Goal: Task Accomplishment & Management: Complete application form

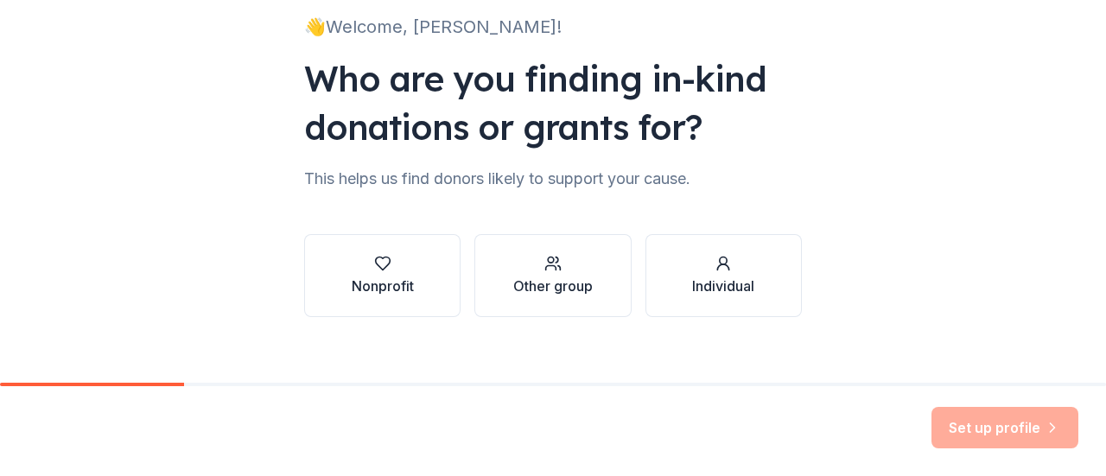
scroll to position [142, 0]
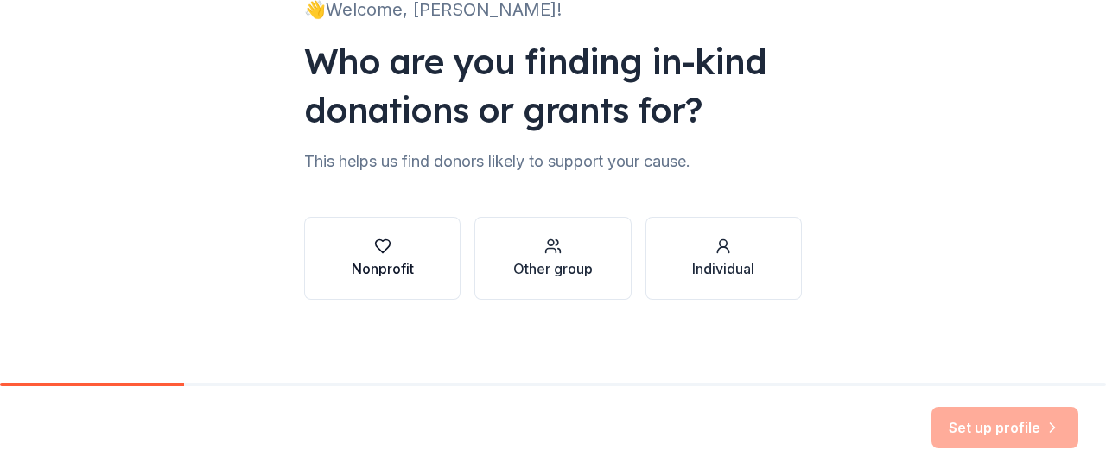
click at [387, 267] on div "Nonprofit" at bounding box center [383, 268] width 62 height 21
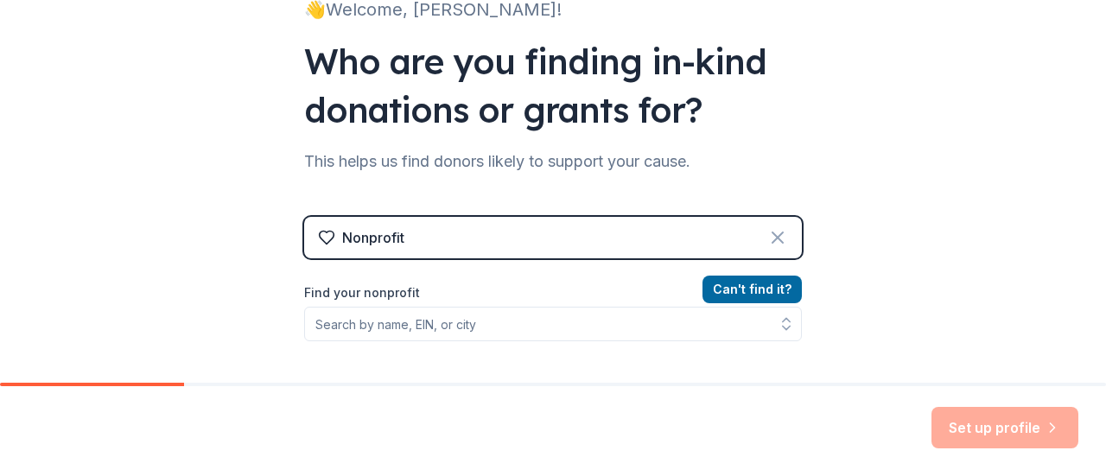
click at [780, 239] on icon at bounding box center [777, 237] width 21 height 21
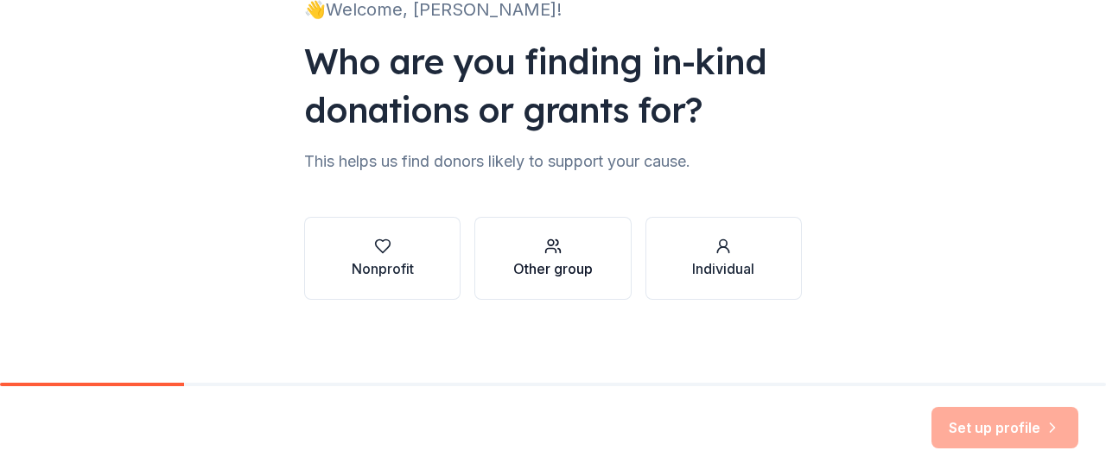
click at [570, 248] on div "button" at bounding box center [552, 246] width 79 height 17
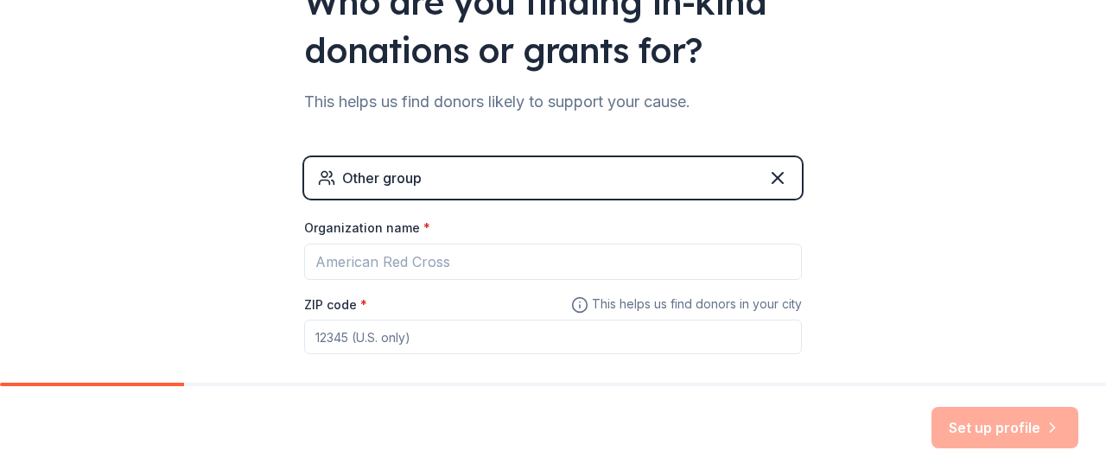
scroll to position [228, 0]
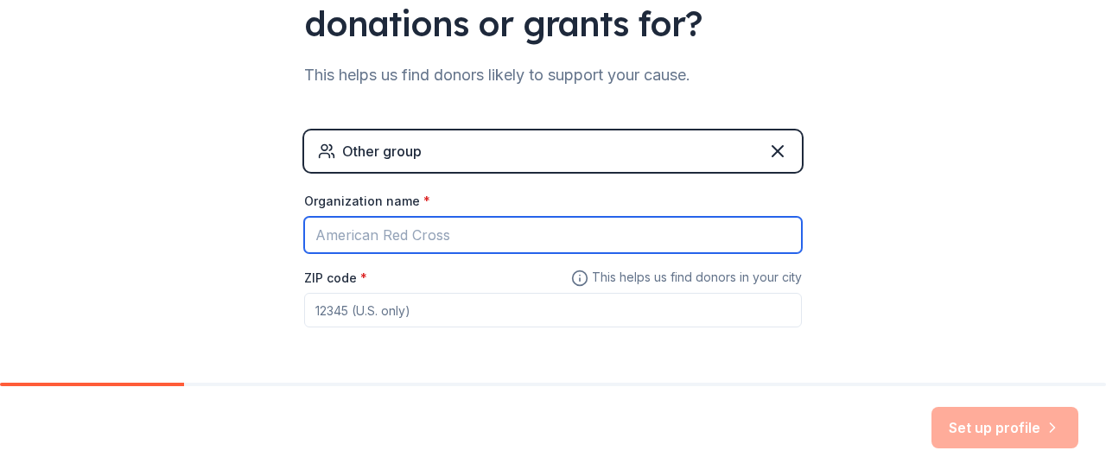
click at [404, 232] on input "Organization name *" at bounding box center [553, 235] width 498 height 36
type input "[PERSON_NAME] PTA"
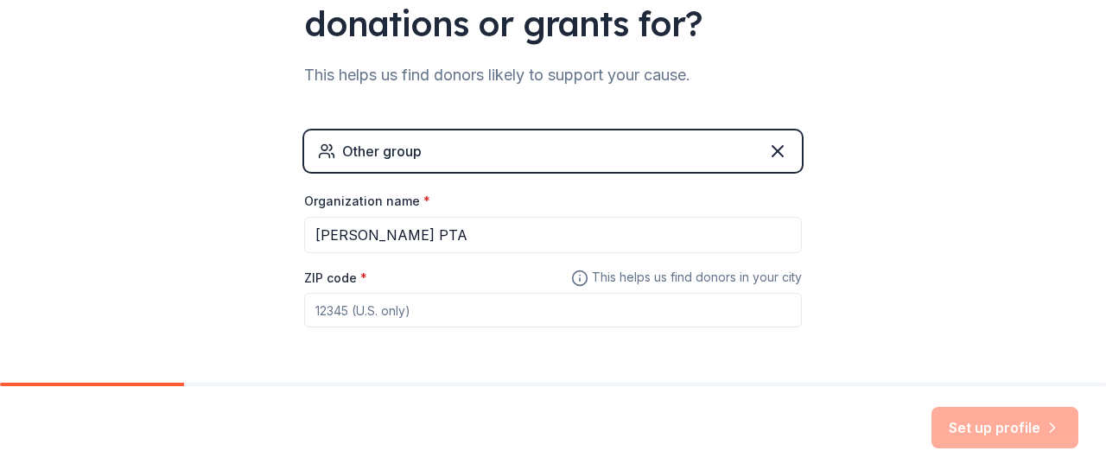
click at [82, 242] on div "👋 Welcome, [PERSON_NAME]! Who are you finding in-kind donations or grants for? …" at bounding box center [553, 108] width 1106 height 673
click at [338, 298] on input "ZIP code *" at bounding box center [553, 310] width 498 height 35
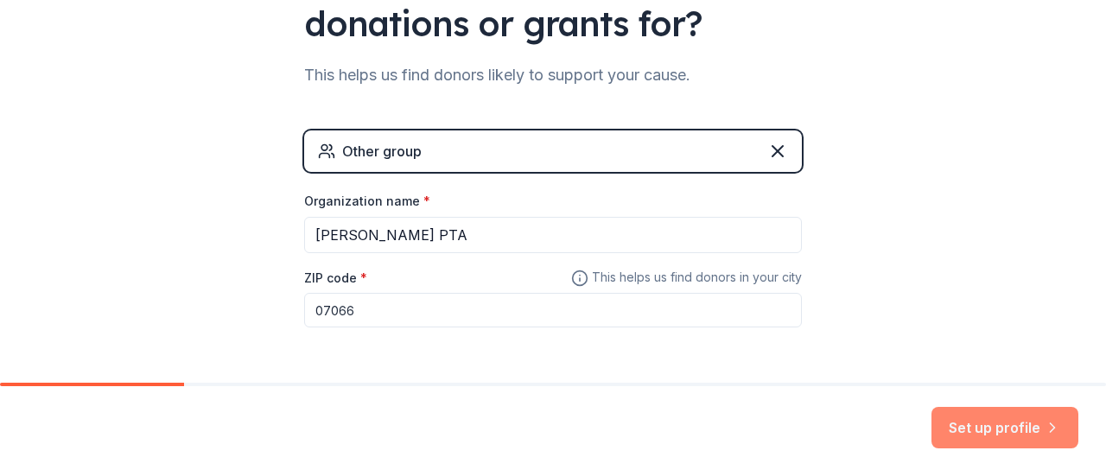
type input "07066"
click at [991, 431] on button "Set up profile" at bounding box center [1004, 427] width 147 height 41
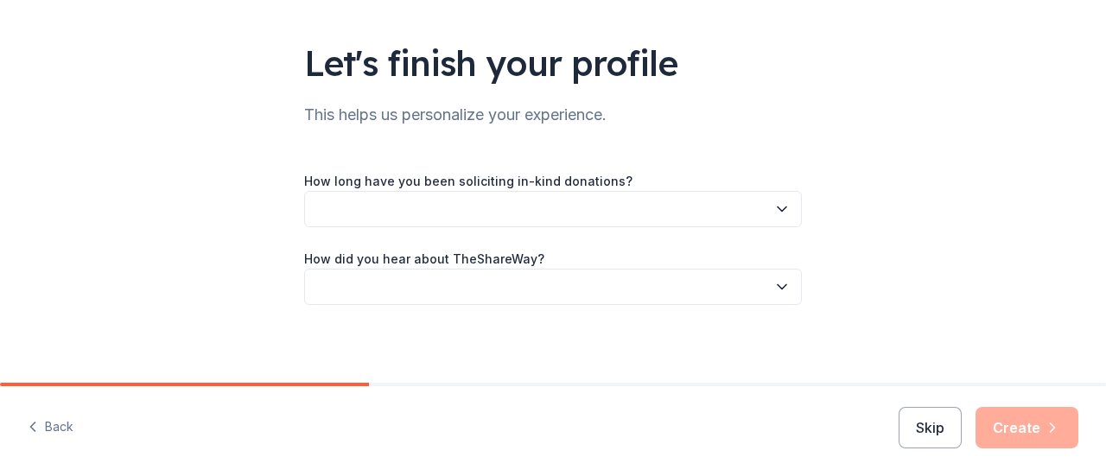
scroll to position [104, 0]
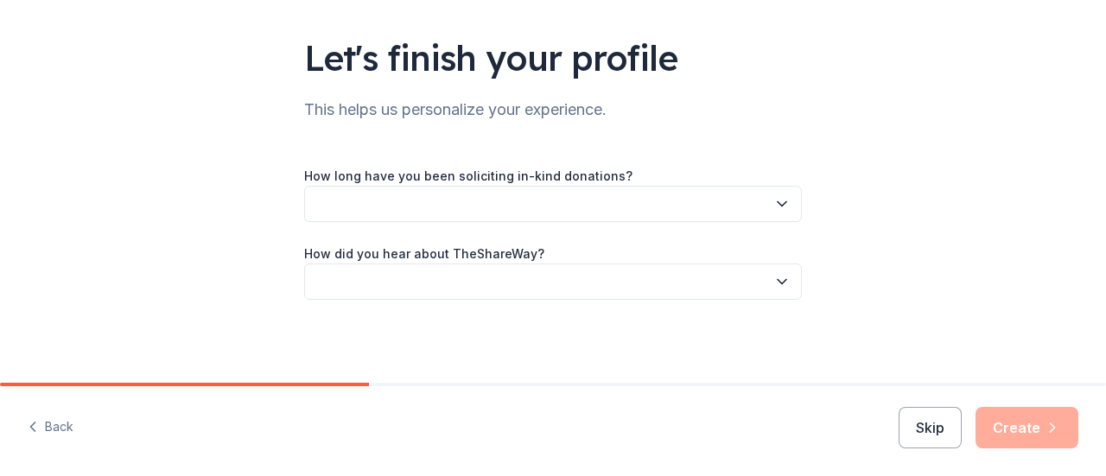
click at [50, 428] on button "Back" at bounding box center [51, 427] width 46 height 36
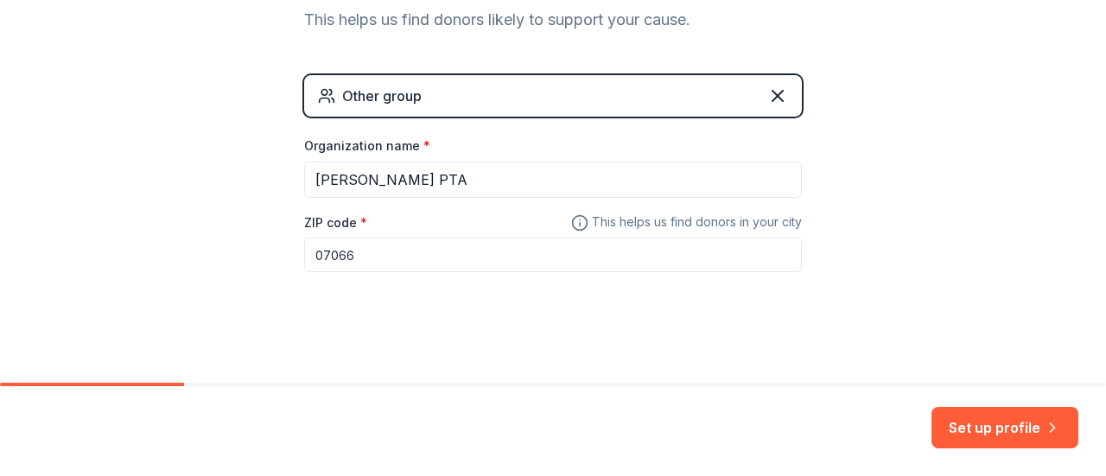
scroll to position [289, 0]
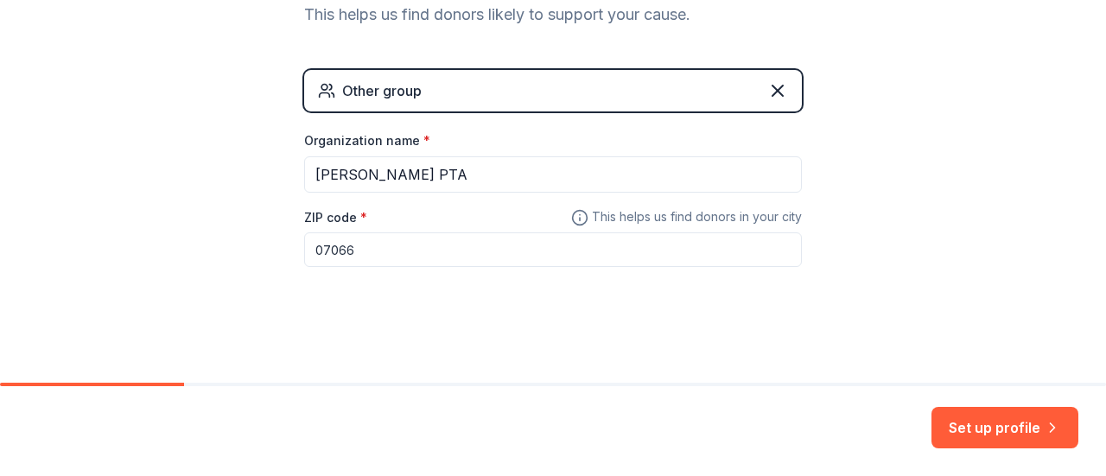
drag, startPoint x: 773, startPoint y: 92, endPoint x: 723, endPoint y: 101, distance: 51.0
click at [772, 92] on icon at bounding box center [777, 91] width 10 height 10
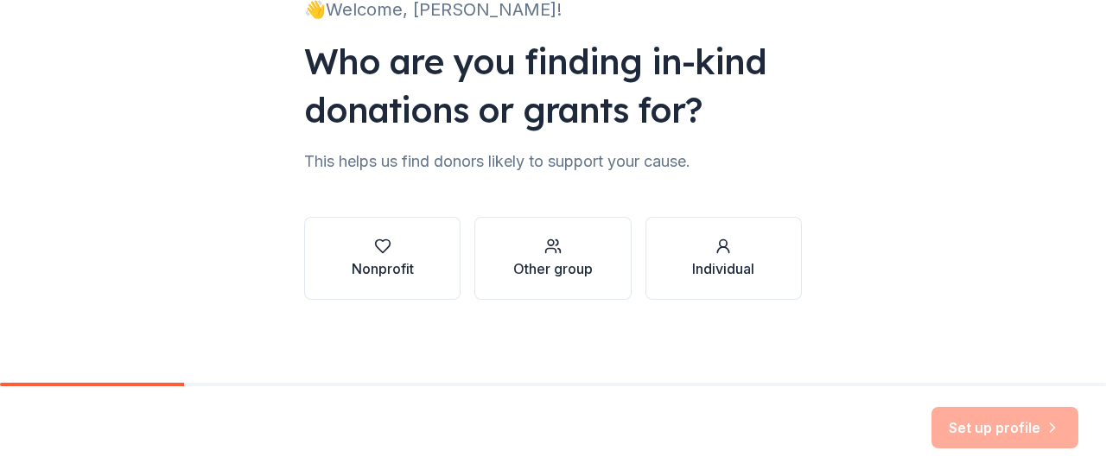
scroll to position [142, 0]
click at [371, 270] on div "Nonprofit" at bounding box center [383, 268] width 62 height 21
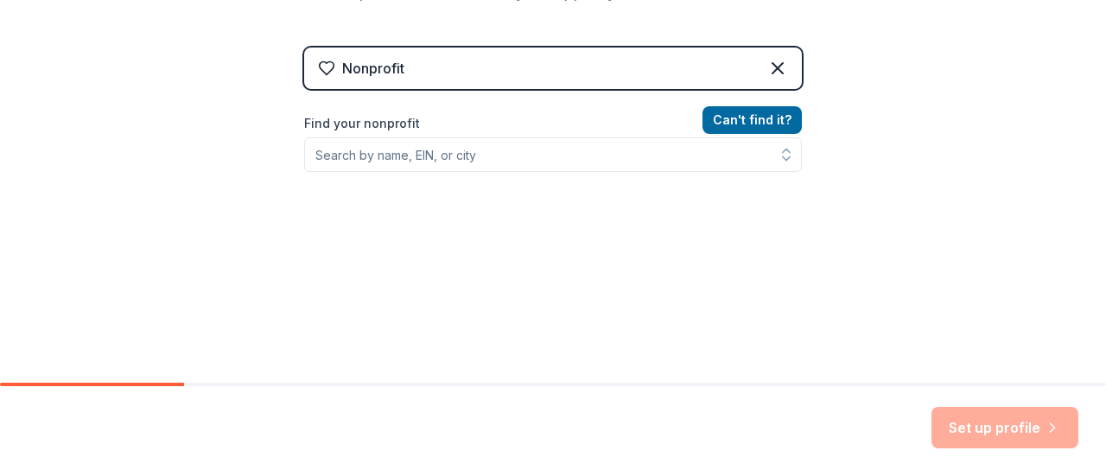
scroll to position [314, 0]
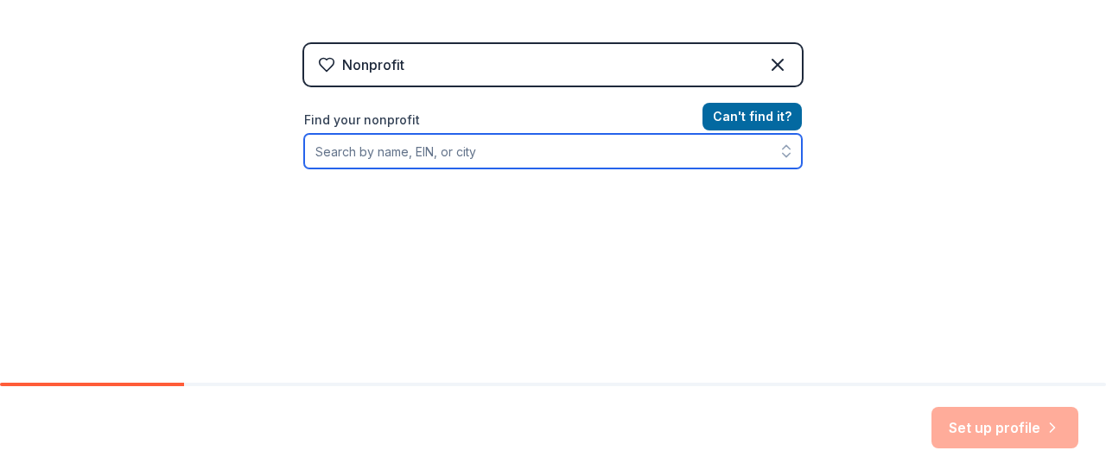
drag, startPoint x: 370, startPoint y: 143, endPoint x: 407, endPoint y: 118, distance: 44.3
click at [371, 142] on input "Find your nonprofit" at bounding box center [553, 151] width 498 height 35
type input "Kumpf Middle School PTA"
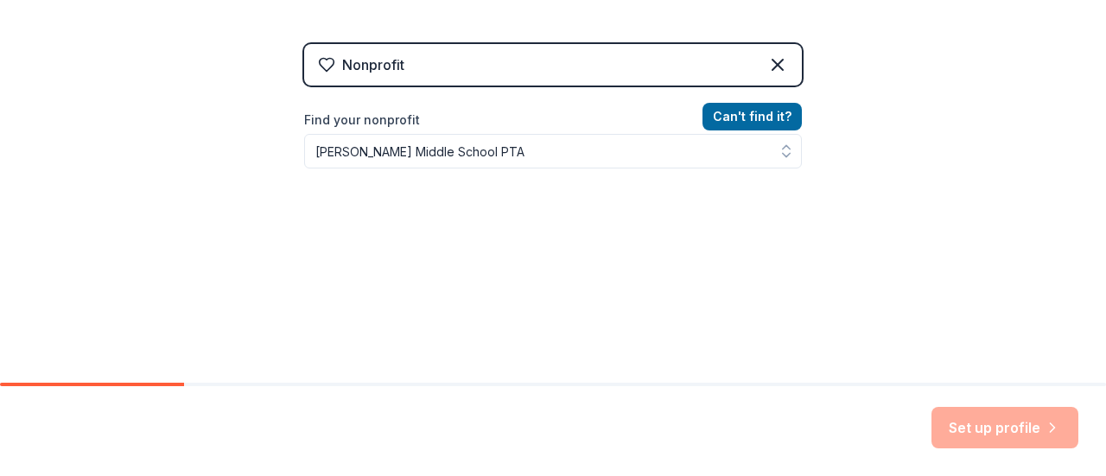
click at [969, 424] on div "Set up profile" at bounding box center [1004, 427] width 147 height 41
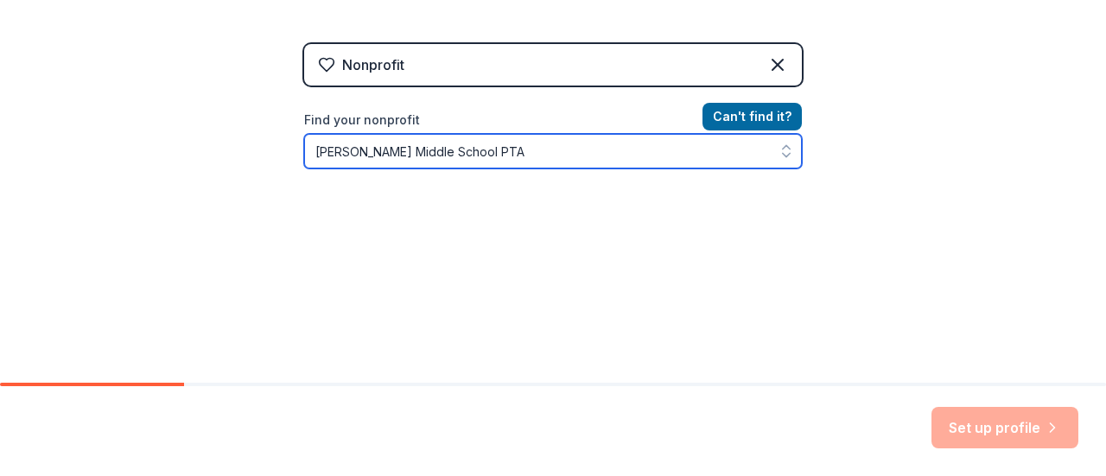
click at [484, 162] on input "Kumpf Middle School PTA" at bounding box center [553, 151] width 498 height 35
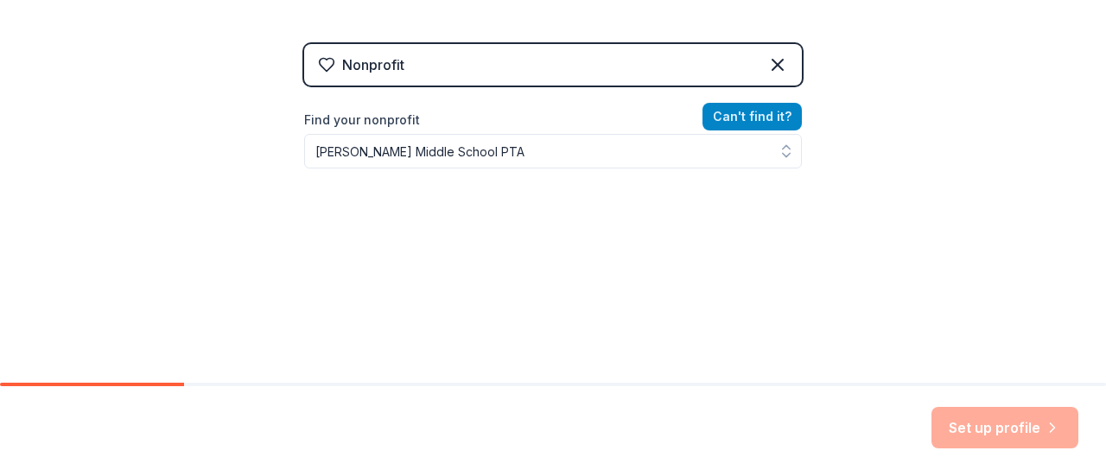
click at [755, 118] on button "Can ' t find it?" at bounding box center [751, 117] width 99 height 28
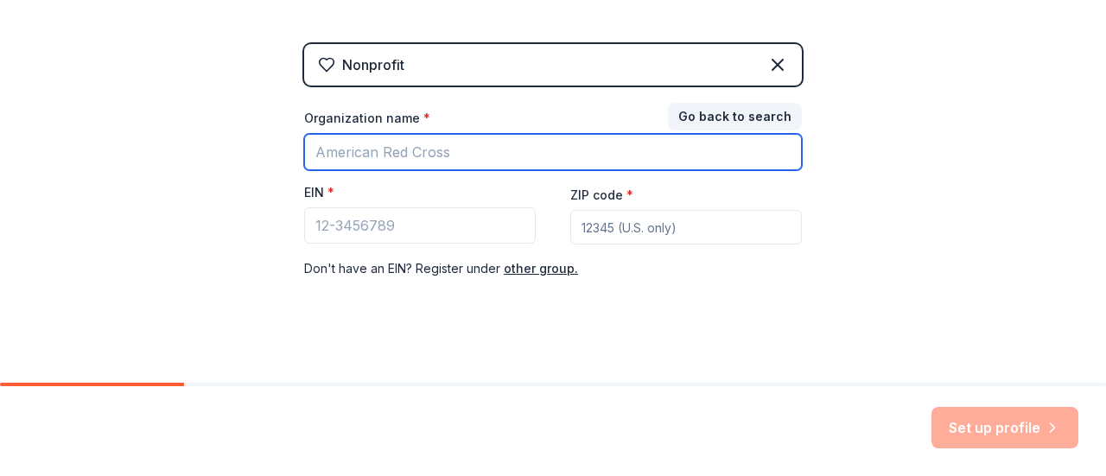
click at [371, 150] on input "Organization name *" at bounding box center [553, 152] width 498 height 36
type input "[PERSON_NAME] PTA"
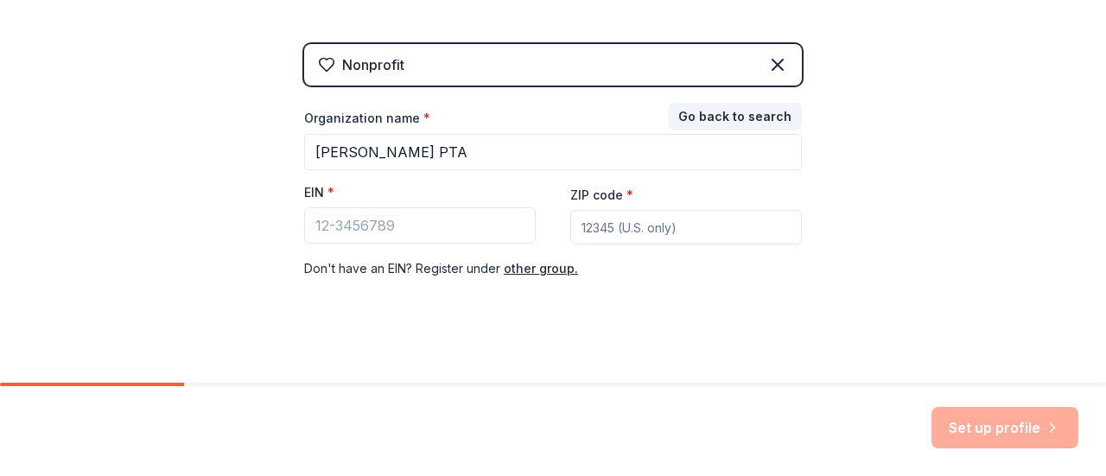
drag, startPoint x: 632, startPoint y: 219, endPoint x: 644, endPoint y: 206, distance: 16.5
click at [632, 219] on input "ZIP code *" at bounding box center [686, 227] width 232 height 35
type input "07066"
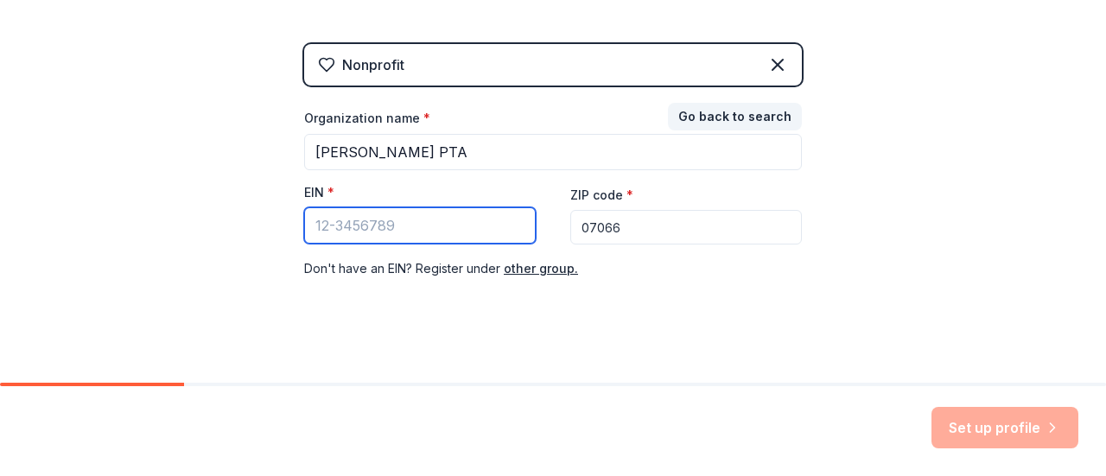
click at [438, 222] on input "EIN *" at bounding box center [420, 225] width 232 height 36
paste input "23-7215592"
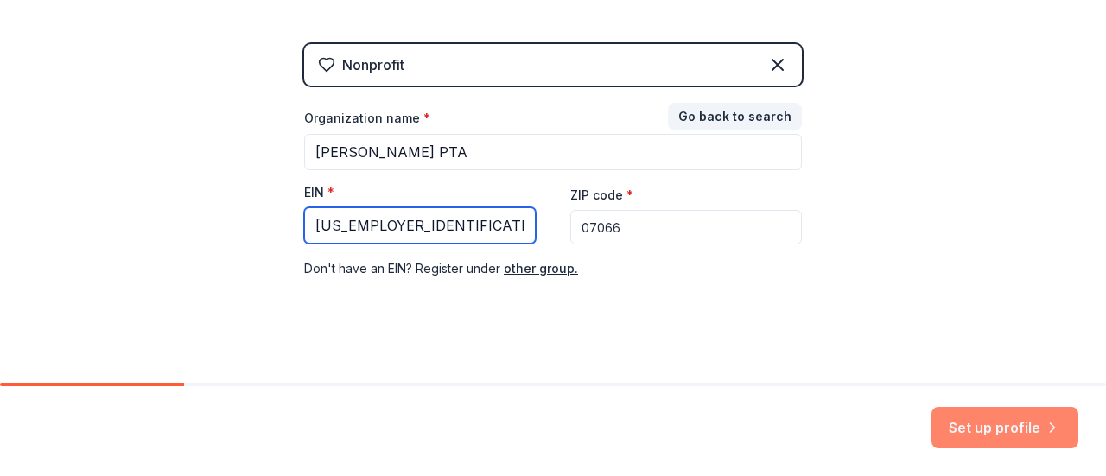
type input "23-7215592"
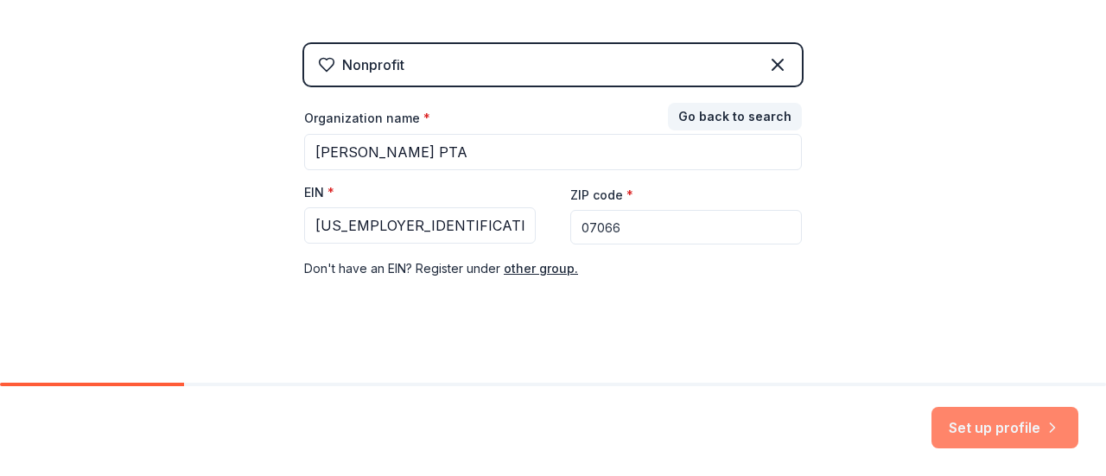
click at [1007, 430] on button "Set up profile" at bounding box center [1004, 427] width 147 height 41
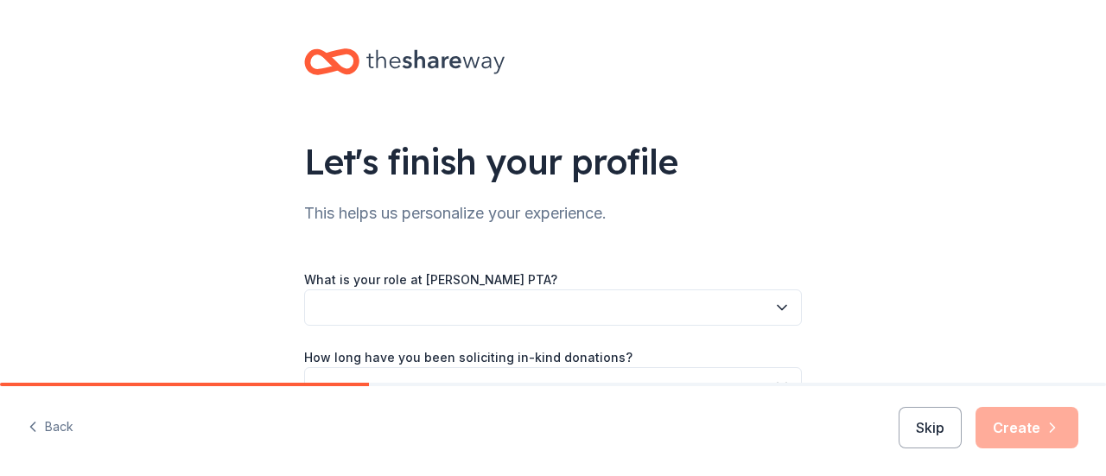
click at [363, 279] on label "What is your role at Kumpf PTA?" at bounding box center [430, 279] width 253 height 17
click at [363, 309] on button "button" at bounding box center [553, 307] width 498 height 36
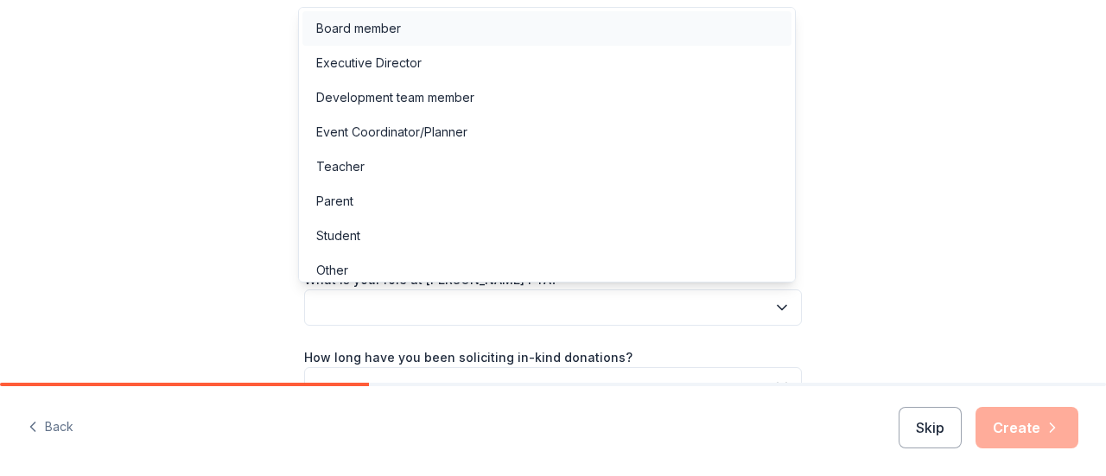
click at [399, 27] on div "Board member" at bounding box center [358, 28] width 85 height 21
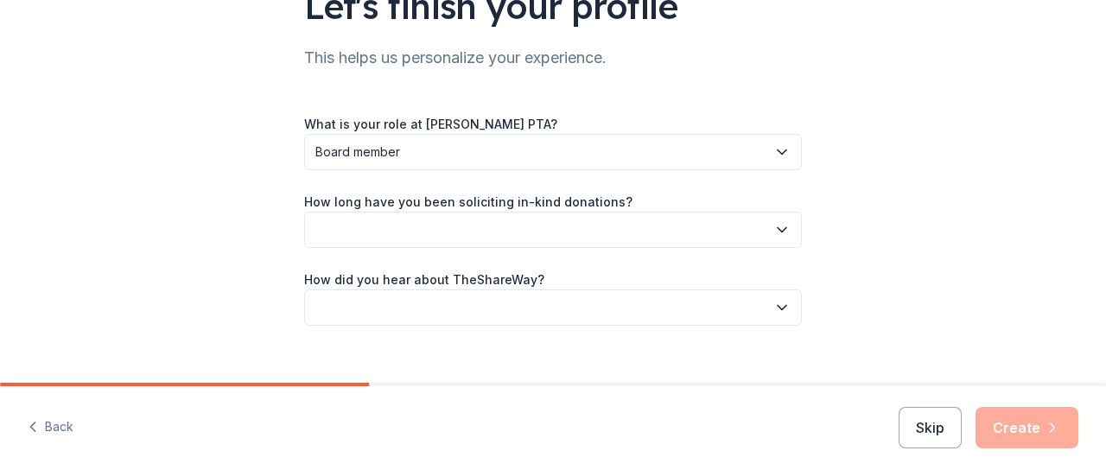
scroll to position [173, 0]
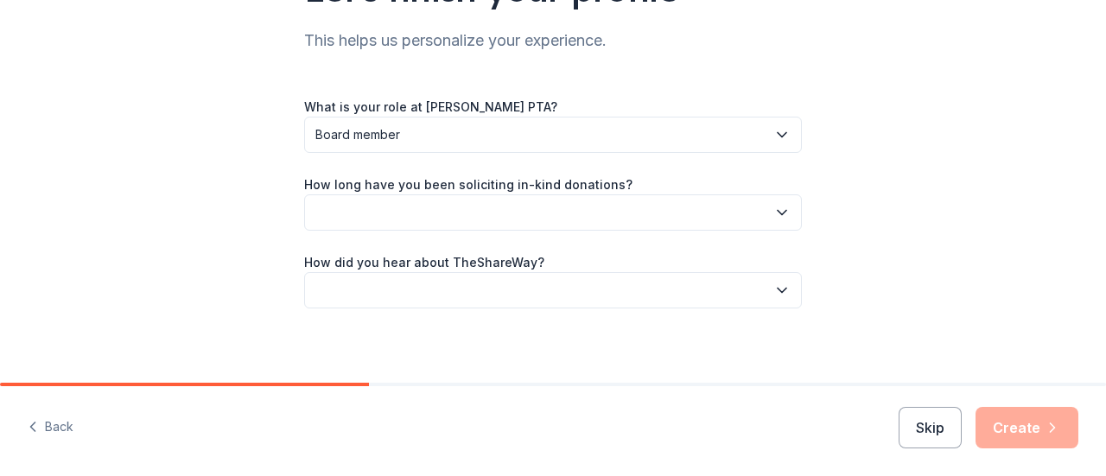
click at [413, 203] on button "button" at bounding box center [553, 212] width 498 height 36
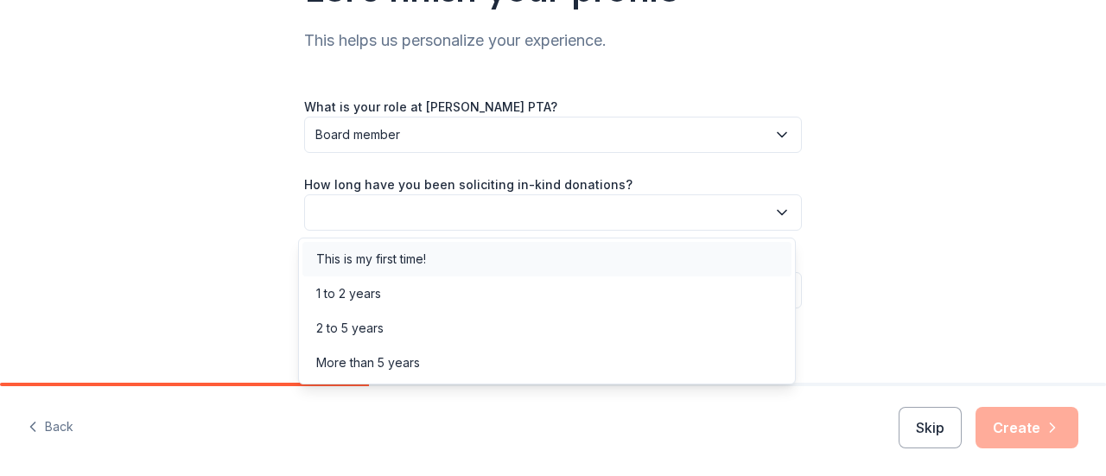
click at [394, 263] on div "This is my first time!" at bounding box center [371, 259] width 110 height 21
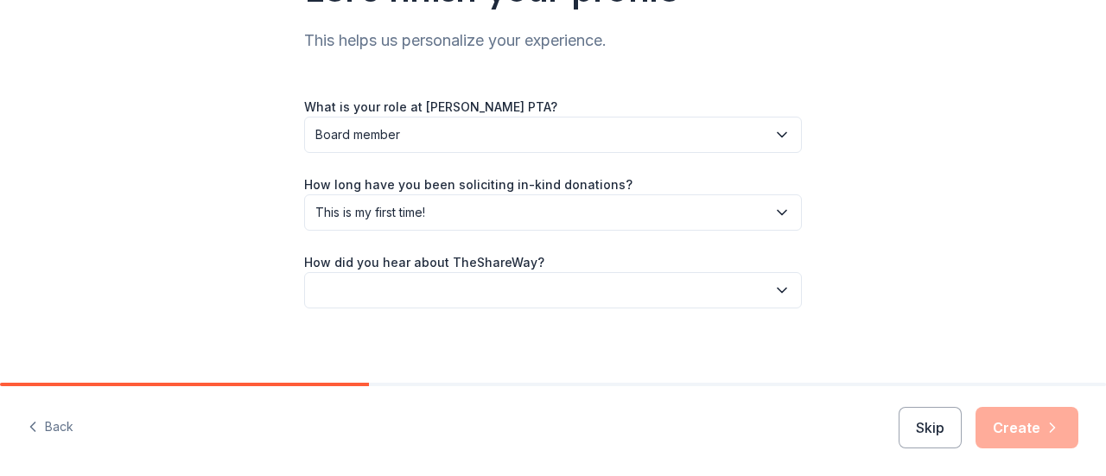
scroll to position [181, 0]
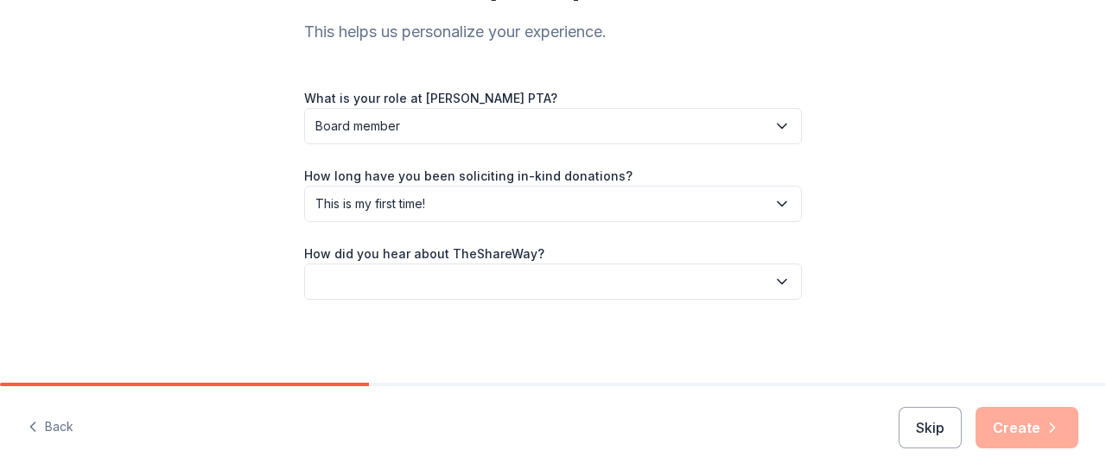
click at [380, 281] on button "button" at bounding box center [553, 281] width 498 height 36
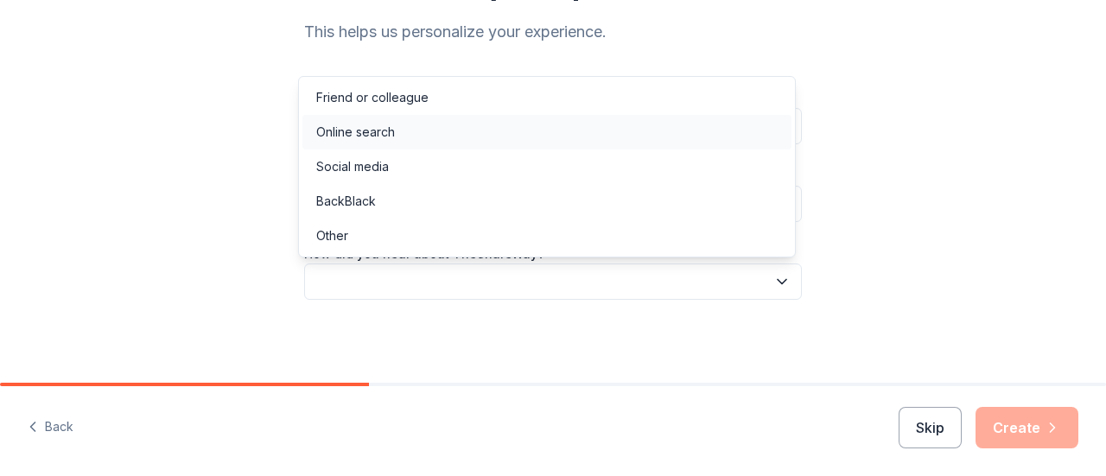
click at [374, 132] on div "Online search" at bounding box center [355, 132] width 79 height 21
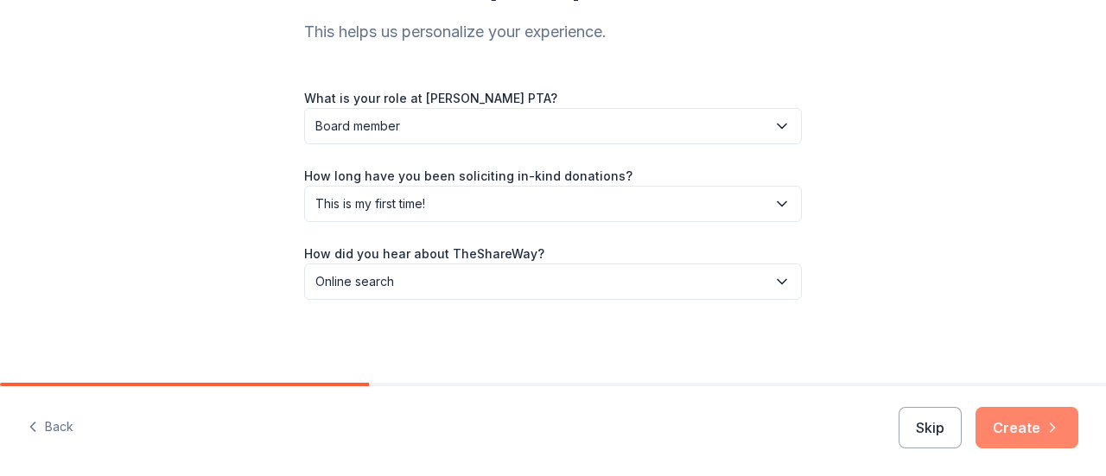
click at [1024, 433] on button "Create" at bounding box center [1026, 427] width 103 height 41
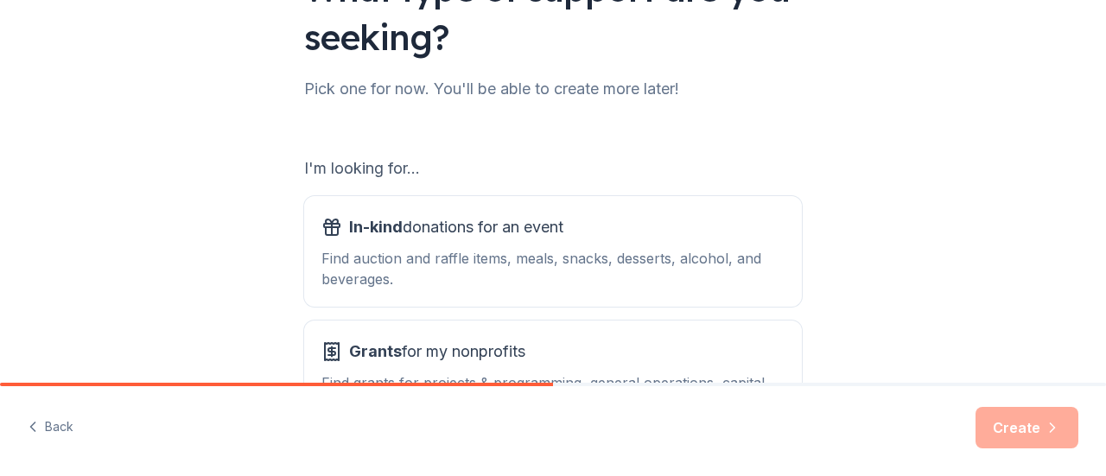
scroll to position [259, 0]
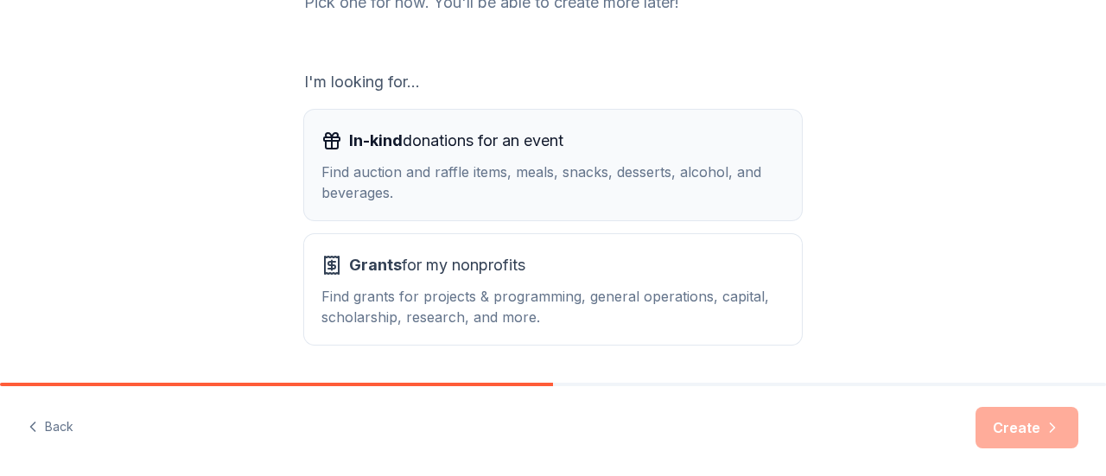
click at [558, 182] on div "Find auction and raffle items, meals, snacks, desserts, alcohol, and beverages." at bounding box center [552, 182] width 463 height 41
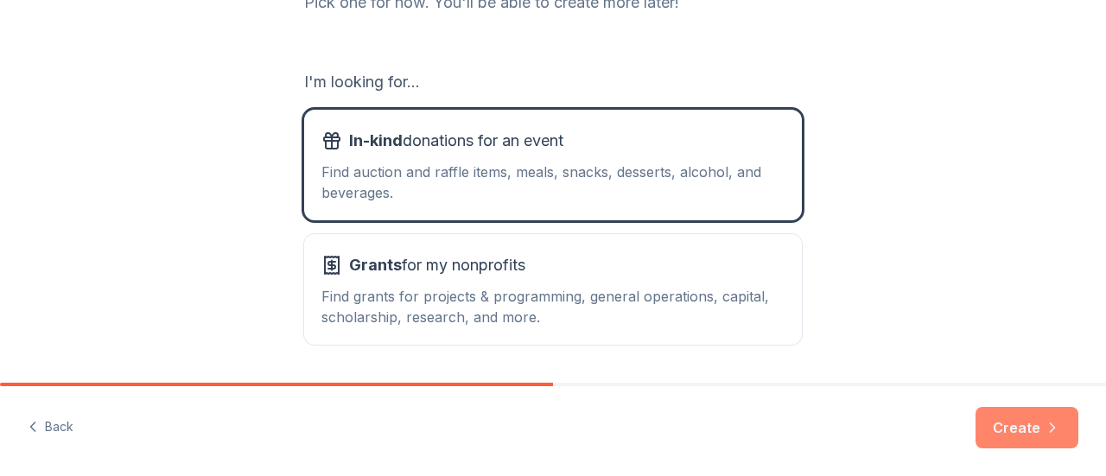
click at [1011, 416] on button "Create" at bounding box center [1026, 427] width 103 height 41
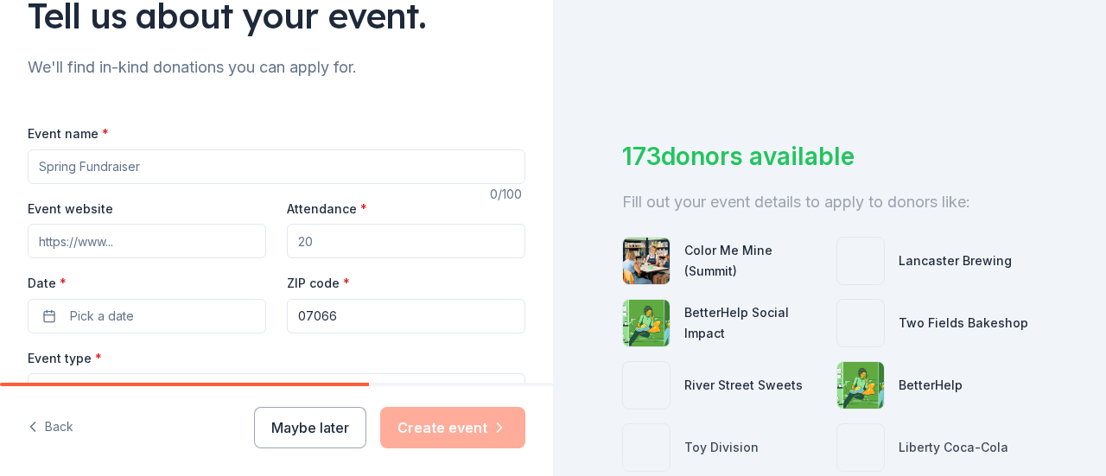
scroll to position [173, 0]
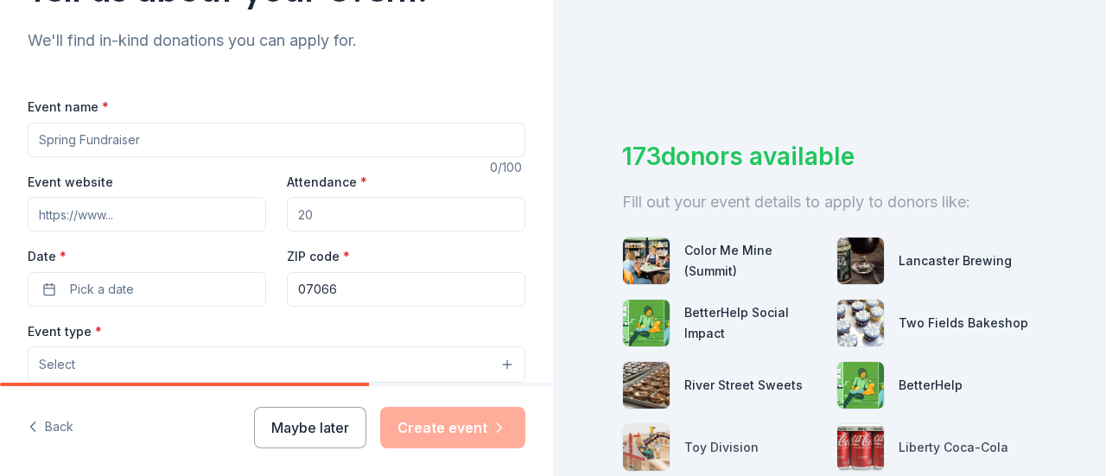
click at [165, 136] on input "Event name *" at bounding box center [277, 140] width 498 height 35
type input "Spring Fundraiser"
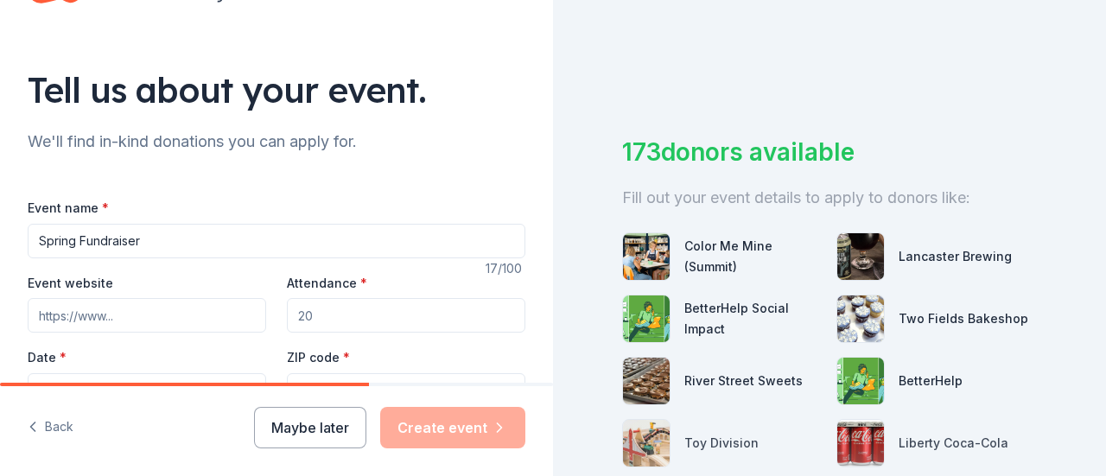
scroll to position [0, 0]
